Goal: Entertainment & Leisure: Consume media (video, audio)

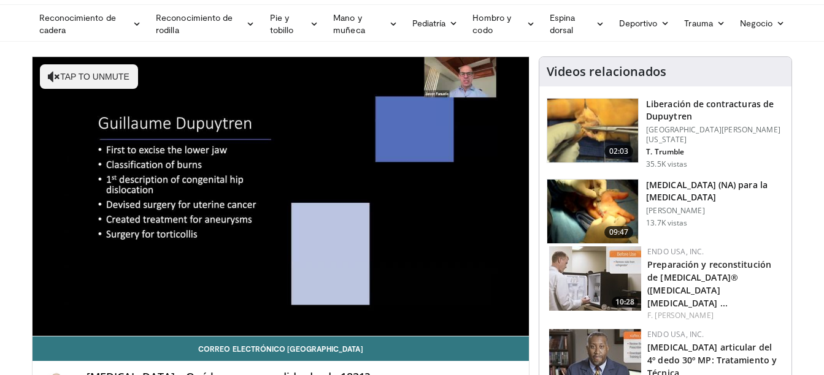
scroll to position [61, 0]
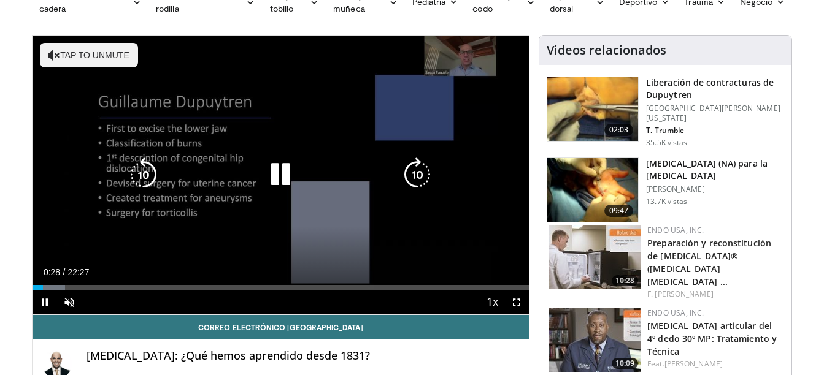
click at [284, 174] on icon "Reproductor de video" at bounding box center [280, 175] width 34 height 34
click at [49, 55] on icon "Reproductor de video" at bounding box center [54, 55] width 12 height 12
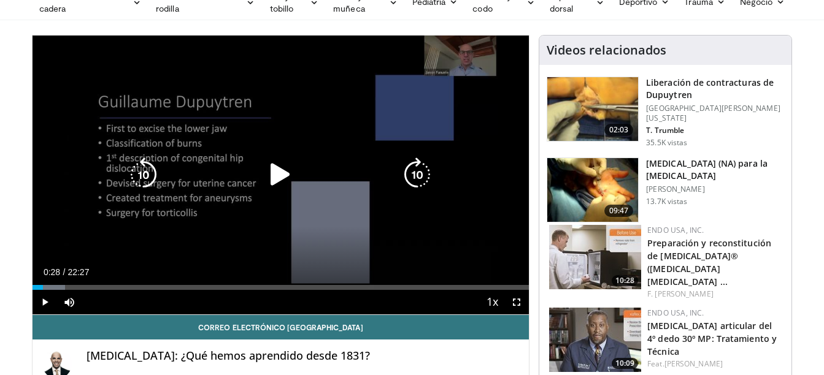
click at [280, 175] on icon "Reproductor de video" at bounding box center [280, 175] width 34 height 34
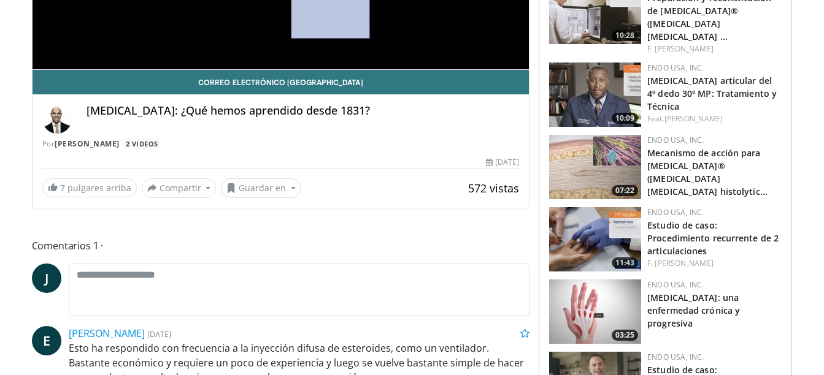
scroll to position [368, 0]
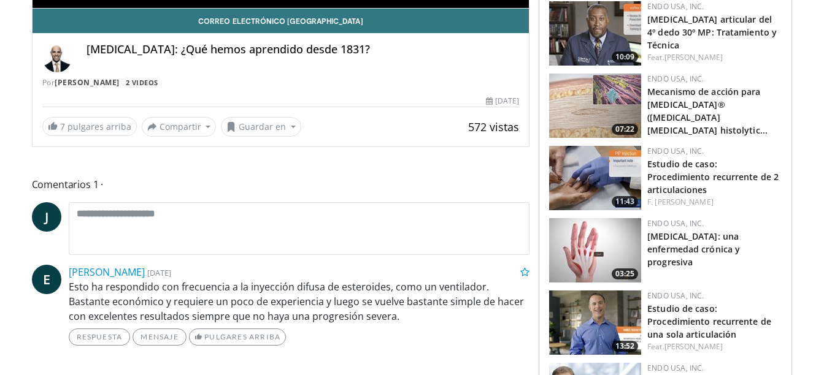
click at [598, 237] on img at bounding box center [595, 250] width 92 height 64
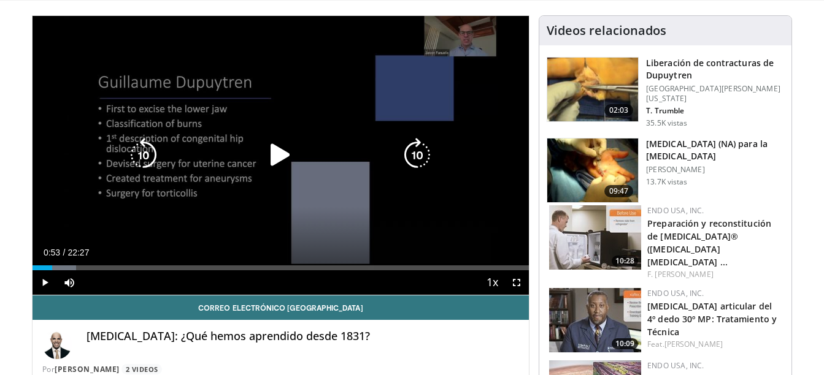
scroll to position [61, 0]
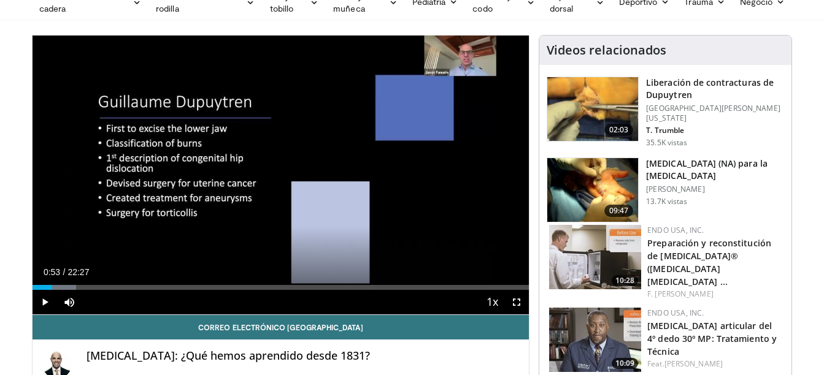
click at [610, 188] on img at bounding box center [592, 190] width 91 height 64
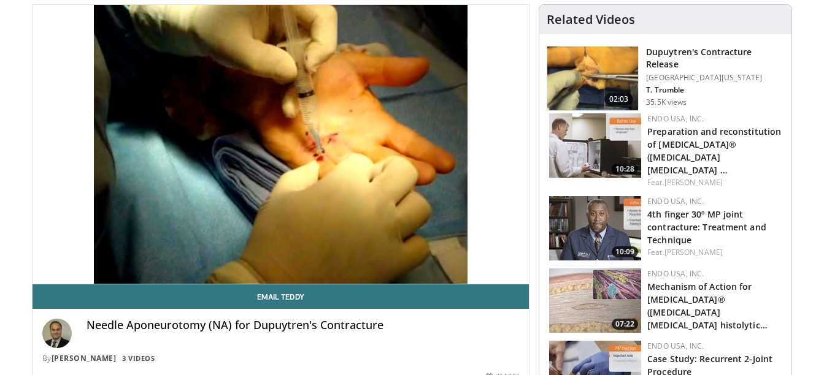
scroll to position [61, 0]
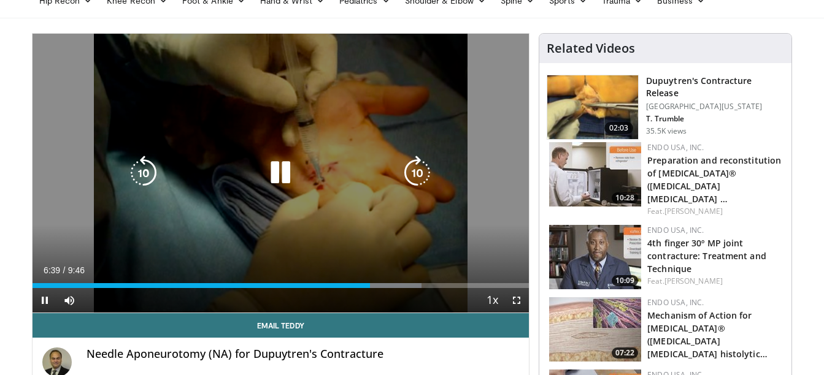
click at [275, 175] on icon "Video Player" at bounding box center [280, 173] width 34 height 34
